Goal: Transaction & Acquisition: Obtain resource

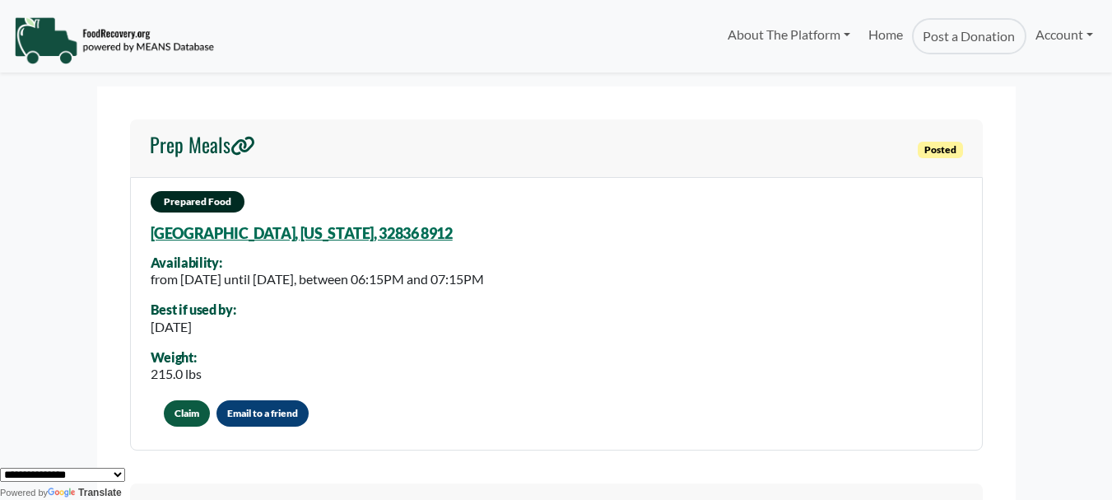
click at [176, 413] on button "Claim" at bounding box center [187, 413] width 46 height 26
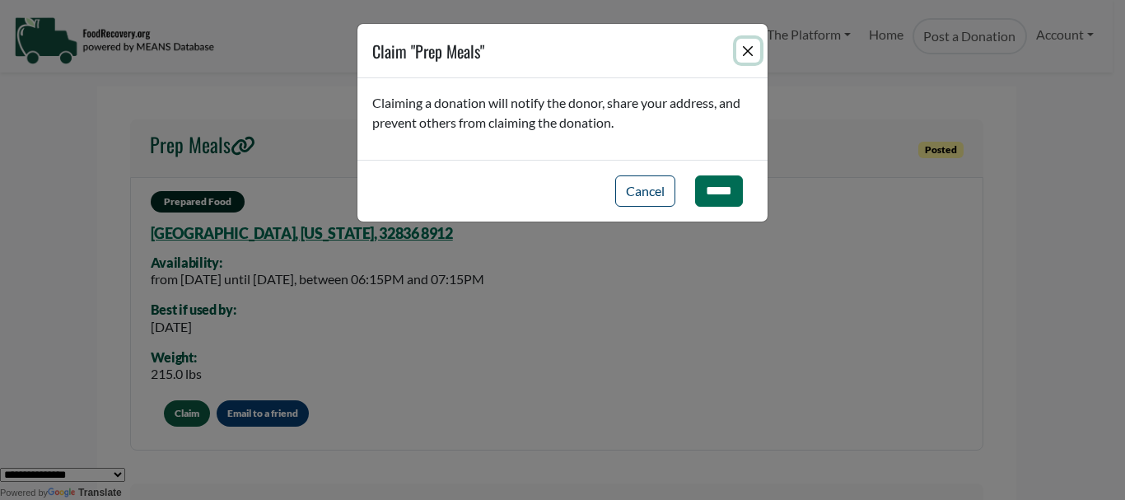
drag, startPoint x: 740, startPoint y: 56, endPoint x: 733, endPoint y: 64, distance: 10.5
click at [739, 56] on button "Close" at bounding box center [748, 51] width 25 height 25
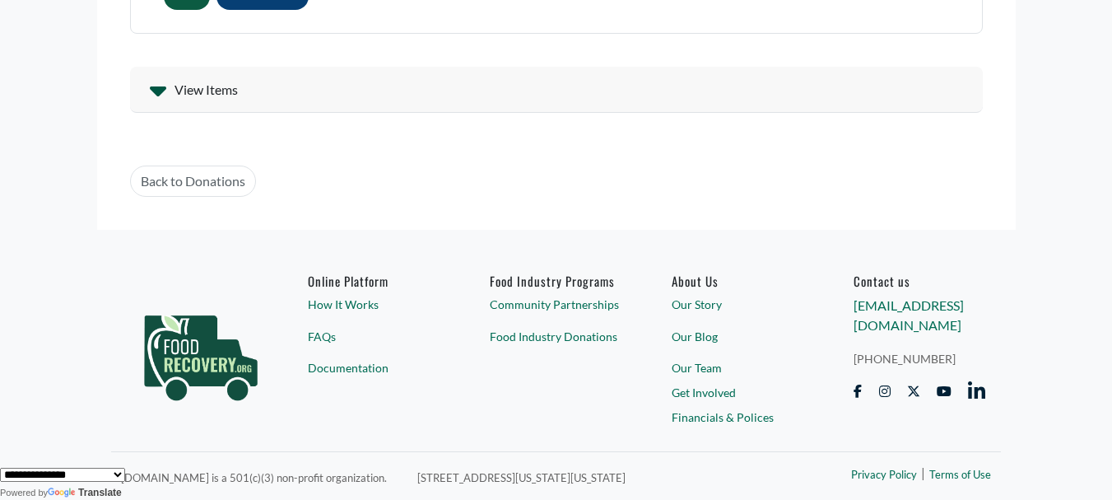
scroll to position [87, 0]
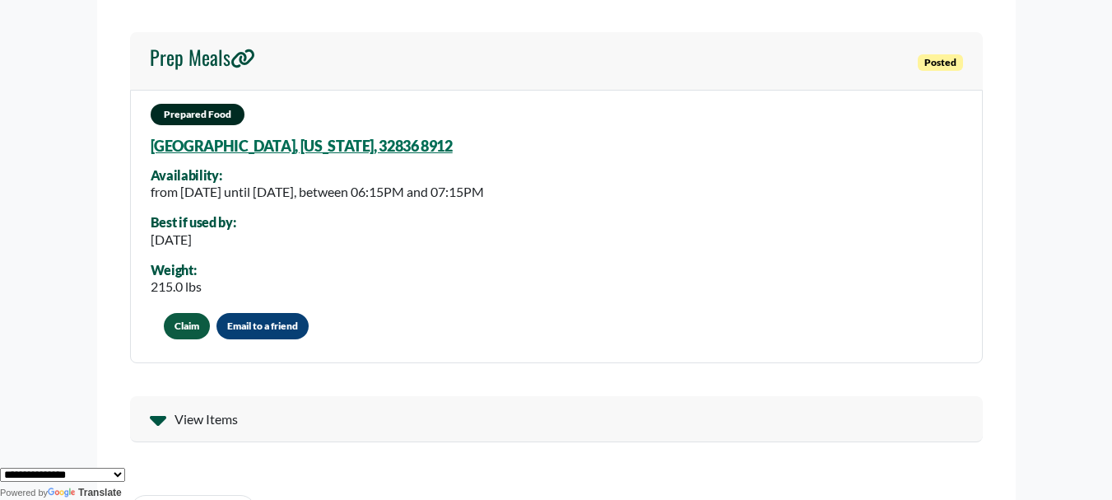
click at [150, 419] on icon at bounding box center [158, 419] width 16 height 26
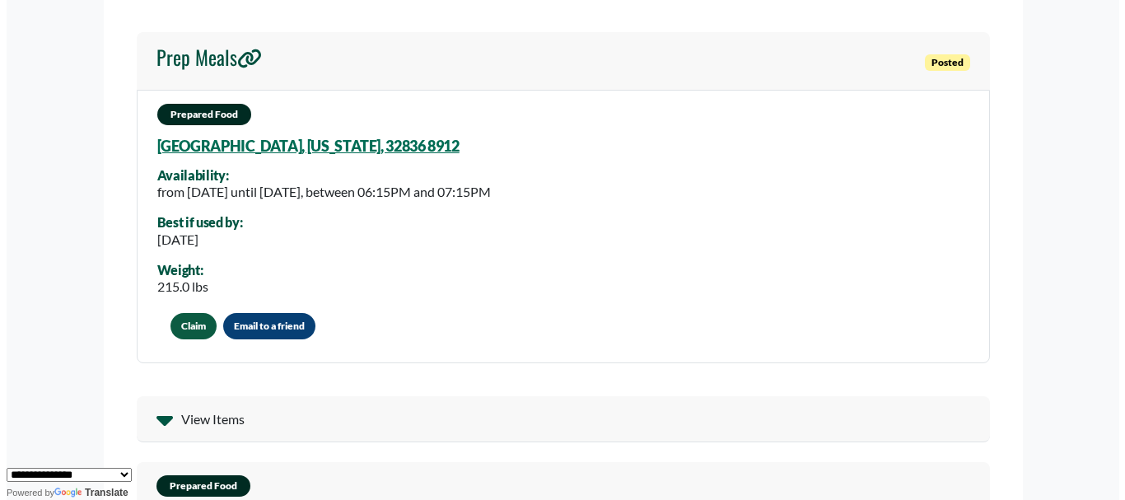
scroll to position [252, 0]
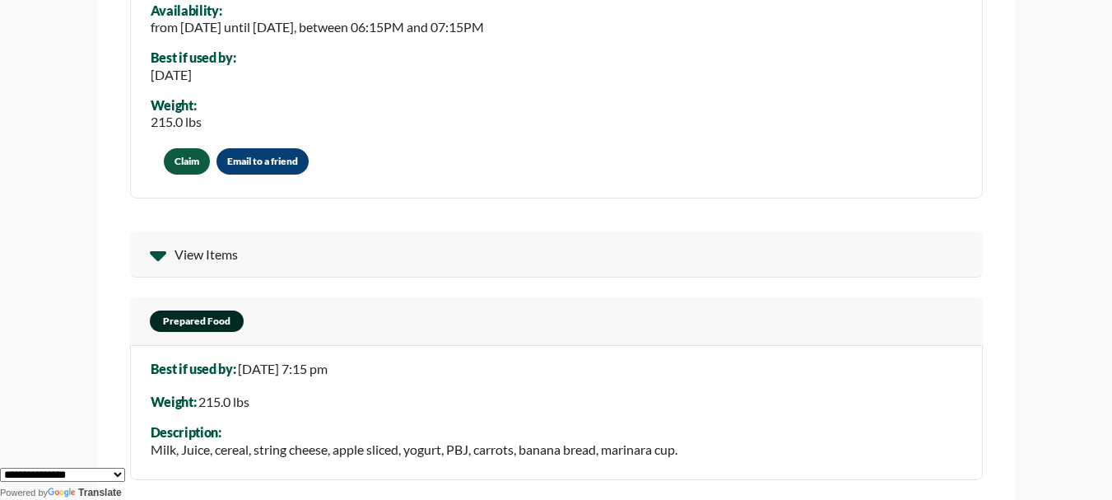
click at [179, 153] on button "Claim" at bounding box center [187, 161] width 46 height 26
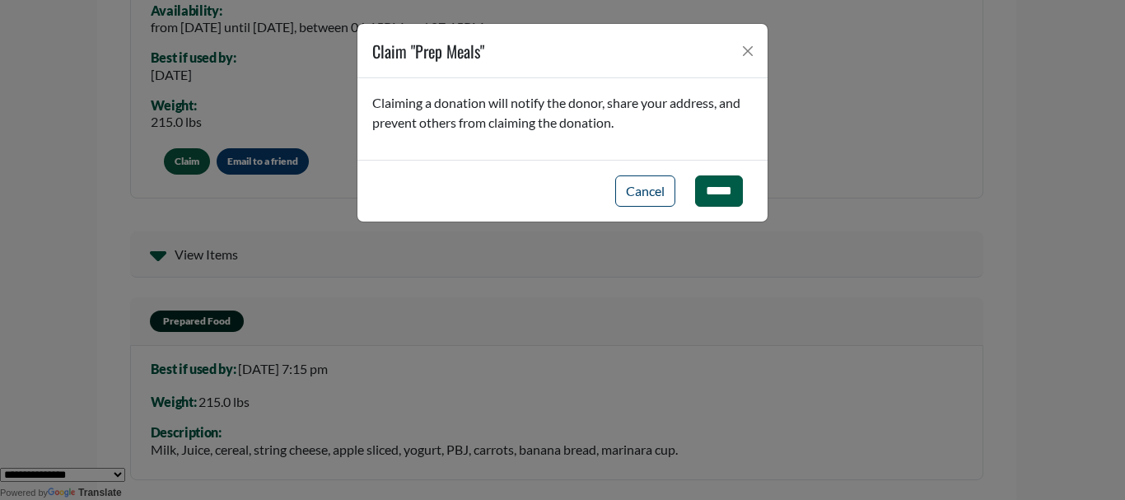
click at [698, 180] on input "*****" at bounding box center [719, 190] width 48 height 31
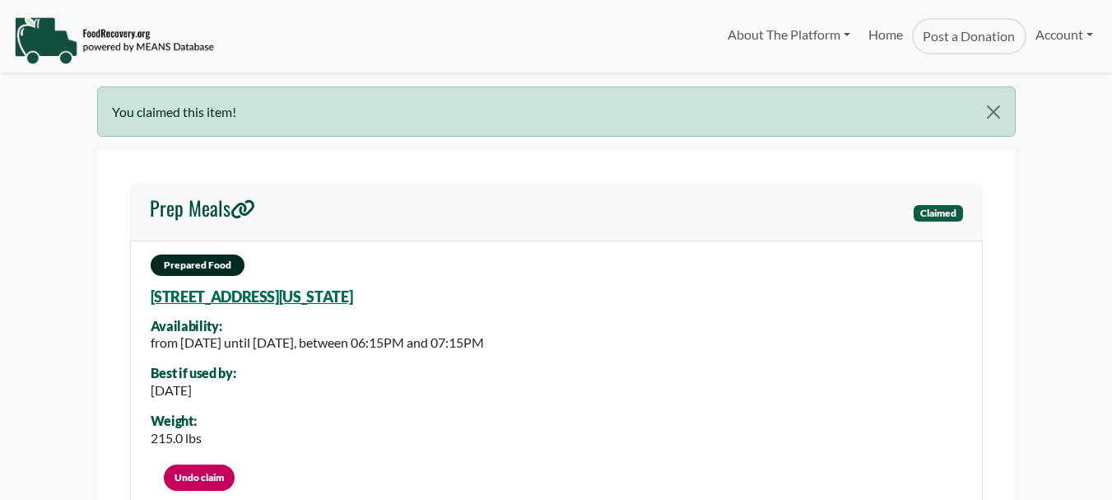
select select "Language Translate Widget"
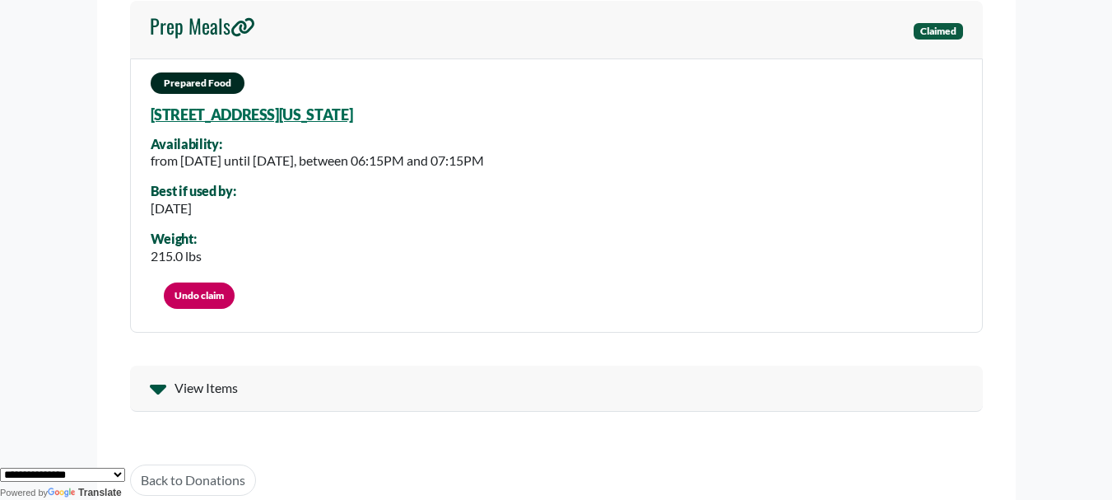
scroll to position [236, 0]
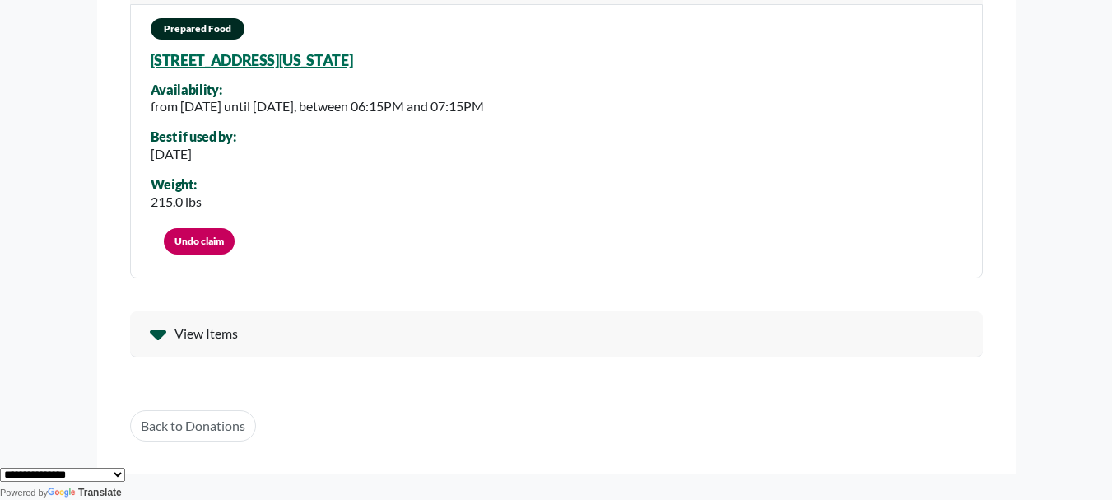
click at [157, 337] on icon at bounding box center [157, 335] width 16 height 10
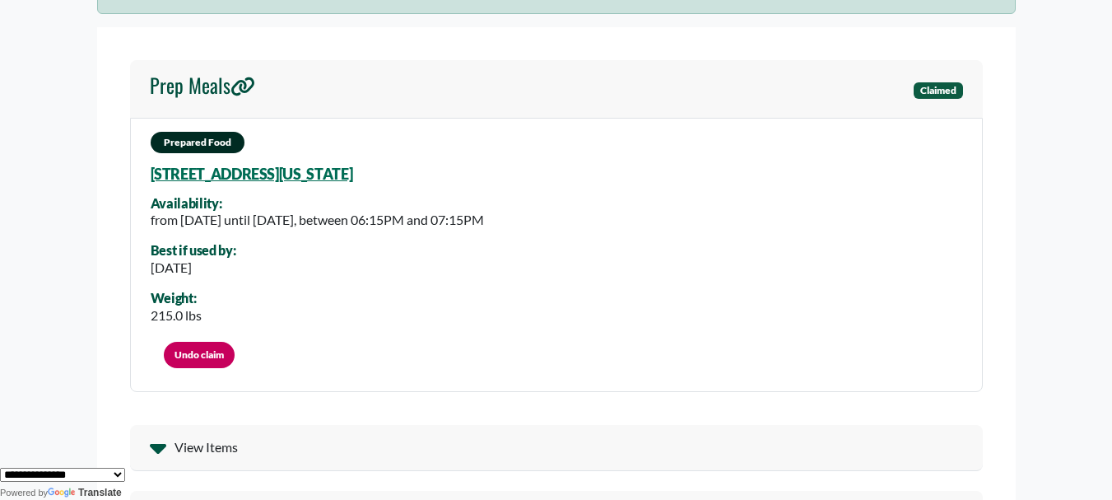
scroll to position [114, 0]
